Goal: Task Accomplishment & Management: Use online tool/utility

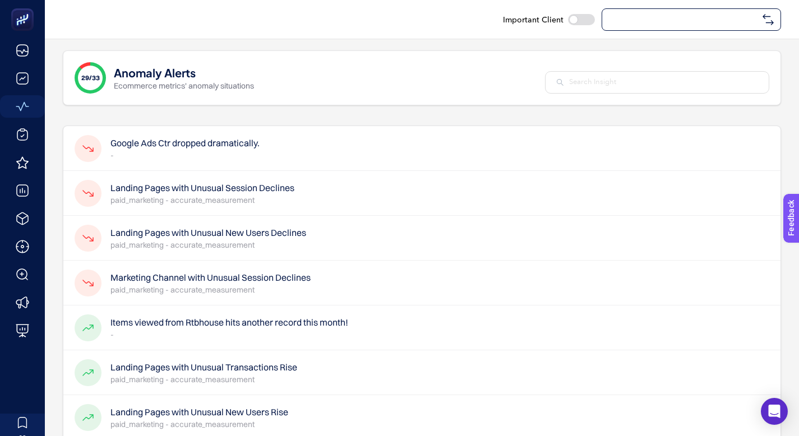
click at [671, 13] on div at bounding box center [691, 19] width 179 height 22
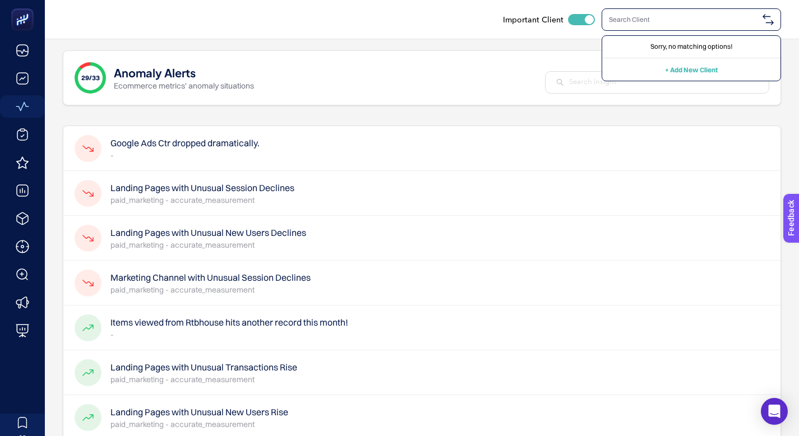
type input "s"
checkbox input "true"
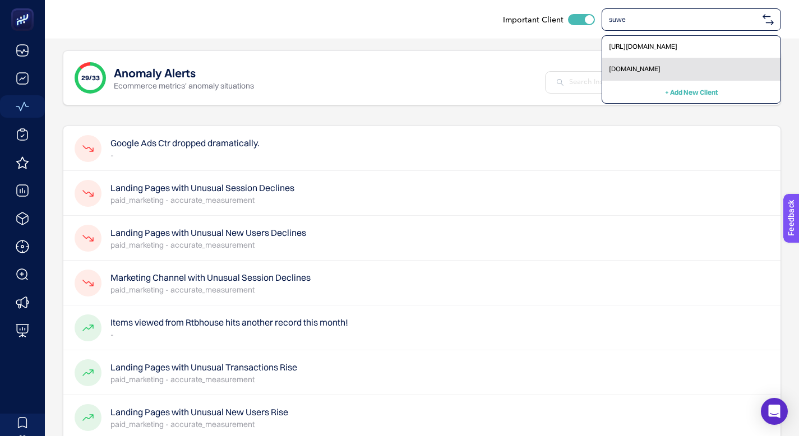
type input "suwe"
click at [661, 66] on span "[DOMAIN_NAME]" at bounding box center [635, 68] width 52 height 9
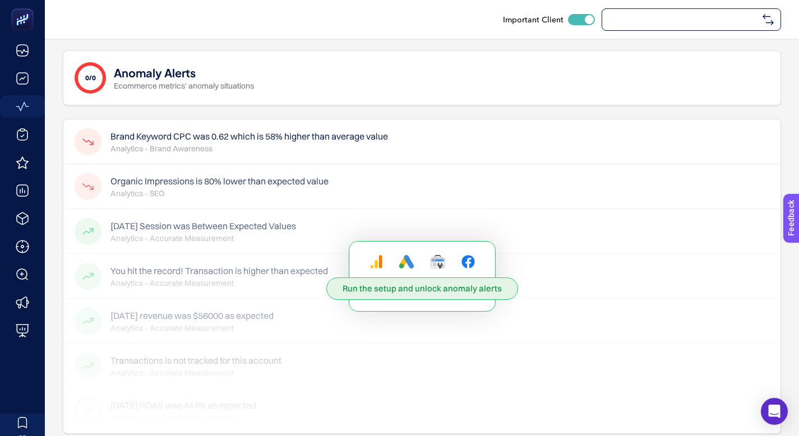
checkbox input "true"
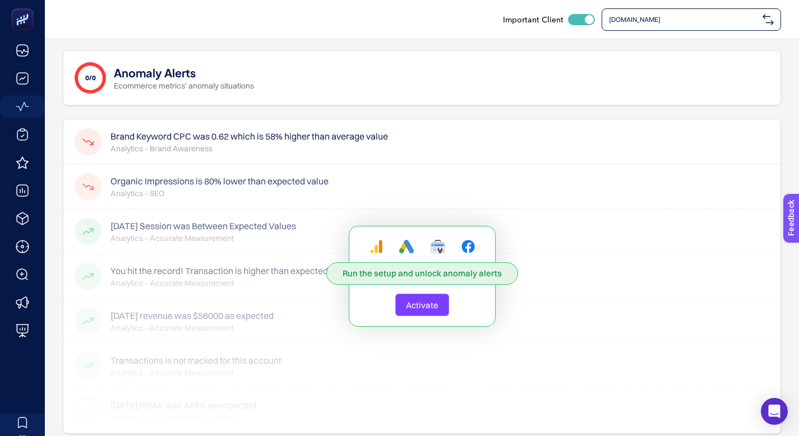
click at [436, 307] on span "Activate" at bounding box center [422, 305] width 33 height 11
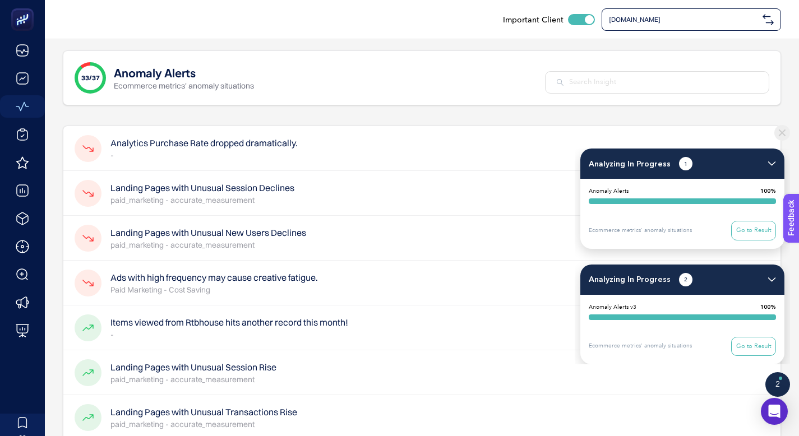
click at [782, 126] on img at bounding box center [783, 133] width 16 height 16
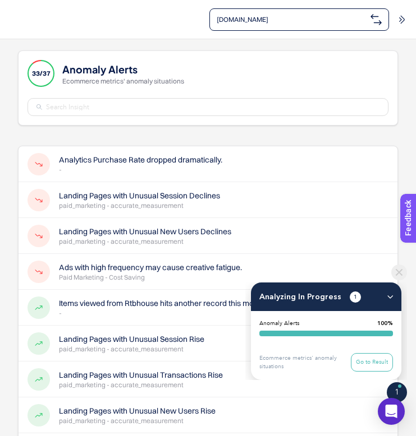
click at [398, 272] on img at bounding box center [399, 273] width 16 height 16
